Goal: Information Seeking & Learning: Learn about a topic

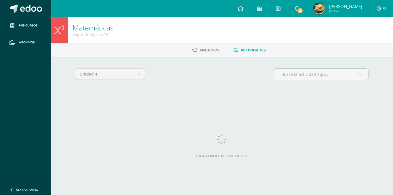
select select "Unidad 3"
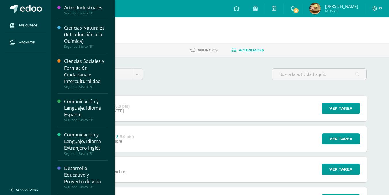
click at [93, 42] on div "Ciencias Naturales (Introducción a la Química)" at bounding box center [86, 35] width 44 height 20
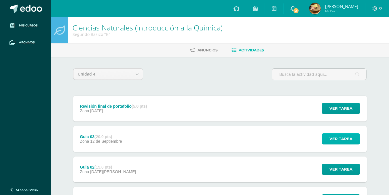
click at [334, 141] on span "Ver tarea" at bounding box center [340, 139] width 23 height 11
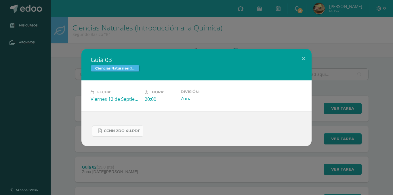
click at [130, 131] on span "CCNN 2do 4U.pdf" at bounding box center [122, 131] width 36 height 5
